Goal: Find specific page/section: Find specific page/section

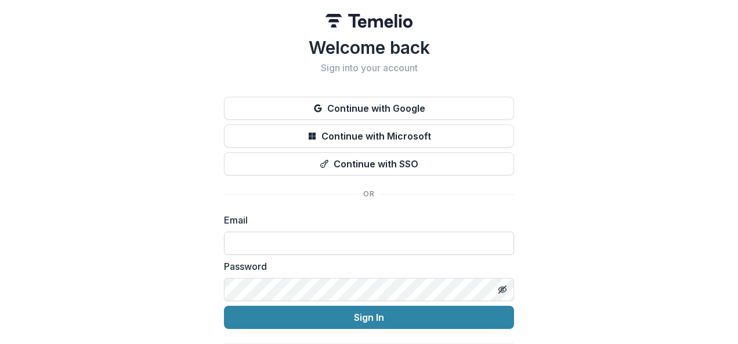
click at [292, 244] on input at bounding box center [369, 243] width 290 height 23
type input "**********"
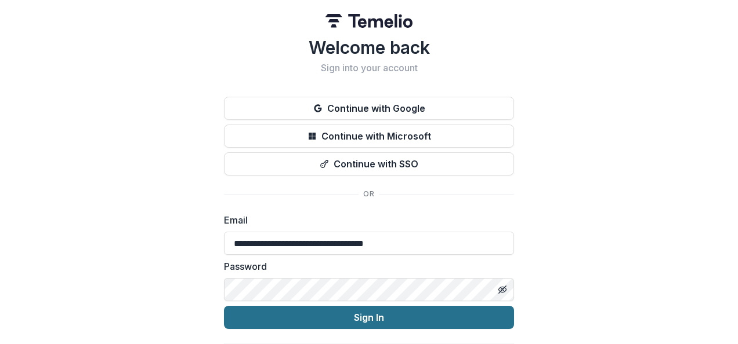
click at [312, 317] on button "Sign In" at bounding box center [369, 317] width 290 height 23
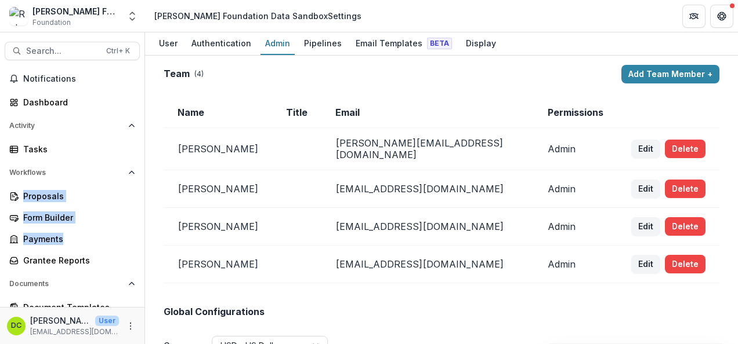
drag, startPoint x: 139, startPoint y: 177, endPoint x: 139, endPoint y: 237, distance: 59.2
click at [139, 237] on div "Workflows Proposals Form Builder Payments Grantee Reports" at bounding box center [72, 217] width 144 height 107
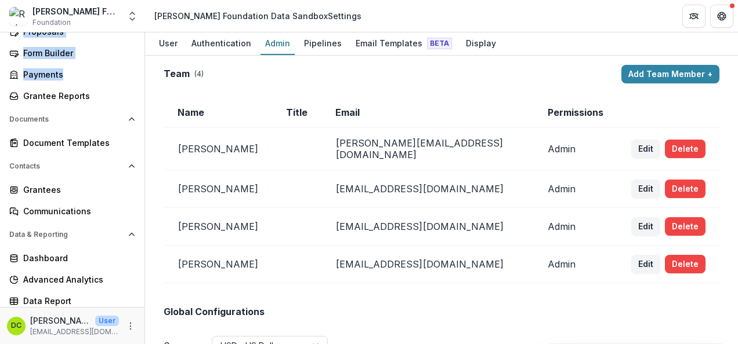
scroll to position [168, 0]
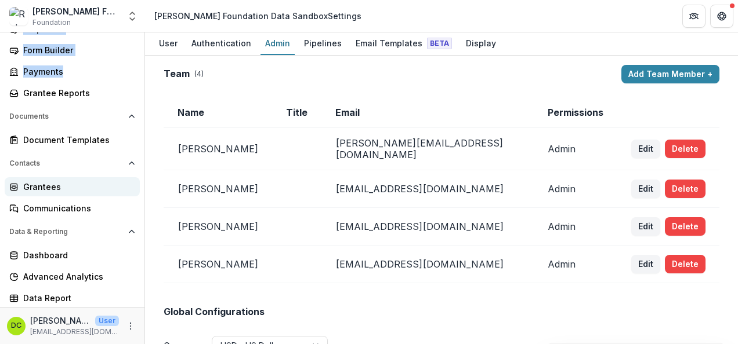
click at [46, 183] on div "Grantees" at bounding box center [76, 187] width 107 height 12
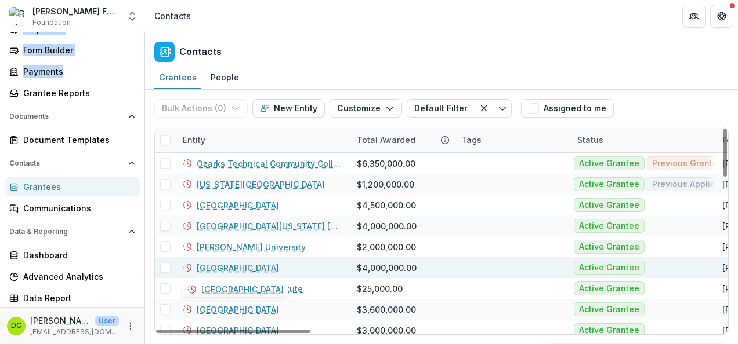
click at [245, 263] on link "[GEOGRAPHIC_DATA]" at bounding box center [238, 268] width 82 height 12
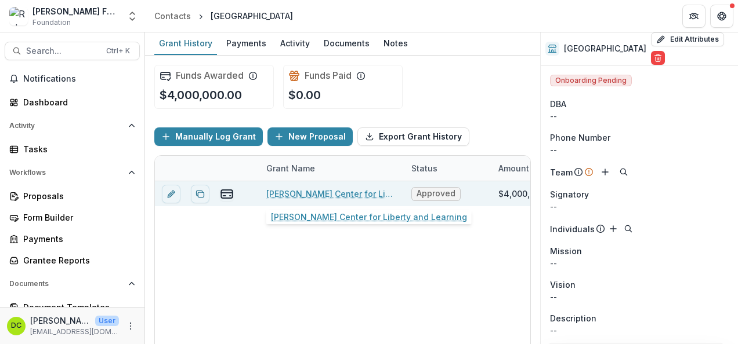
click at [344, 193] on link "[PERSON_NAME] Center for Liberty and Learning" at bounding box center [331, 194] width 131 height 12
